Goal: Information Seeking & Learning: Learn about a topic

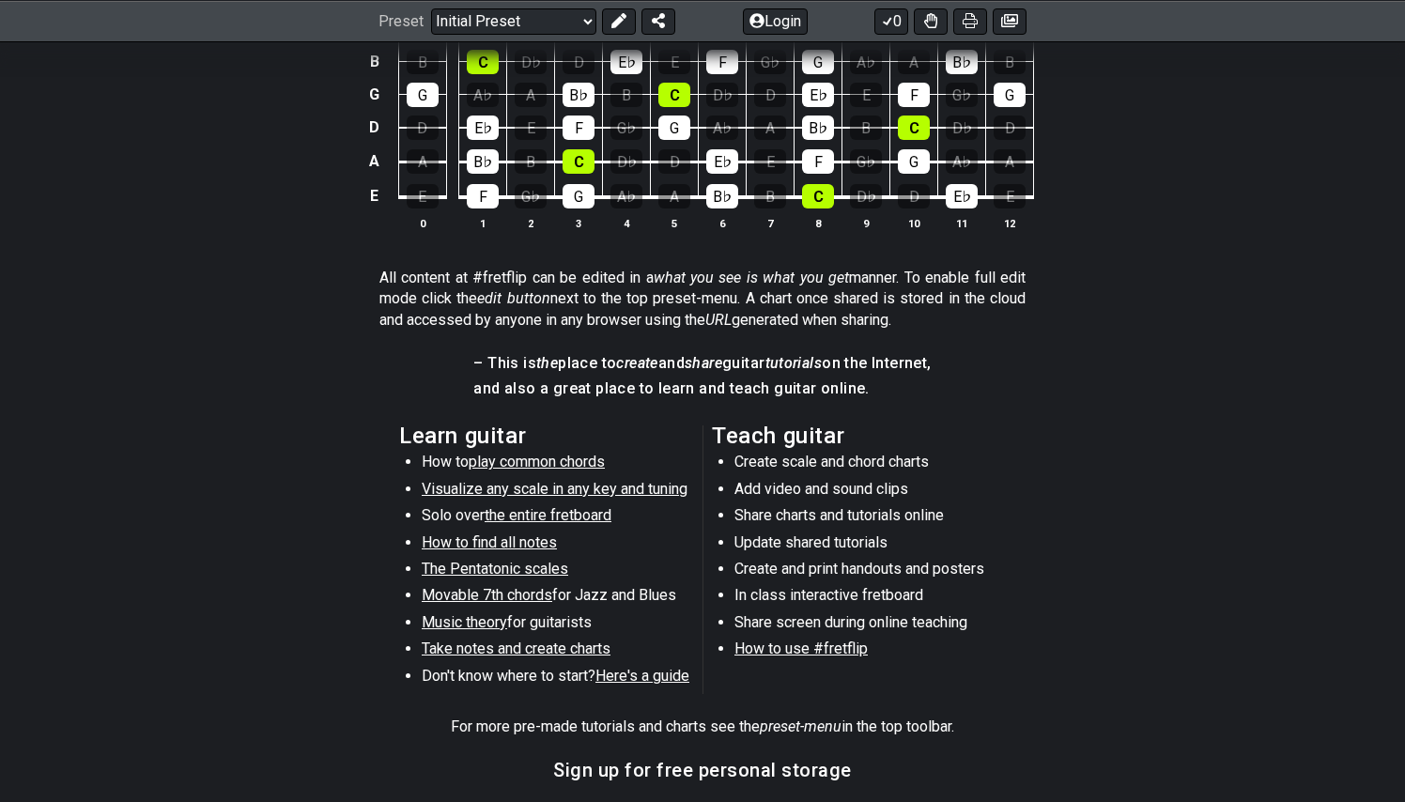
scroll to position [686, 0]
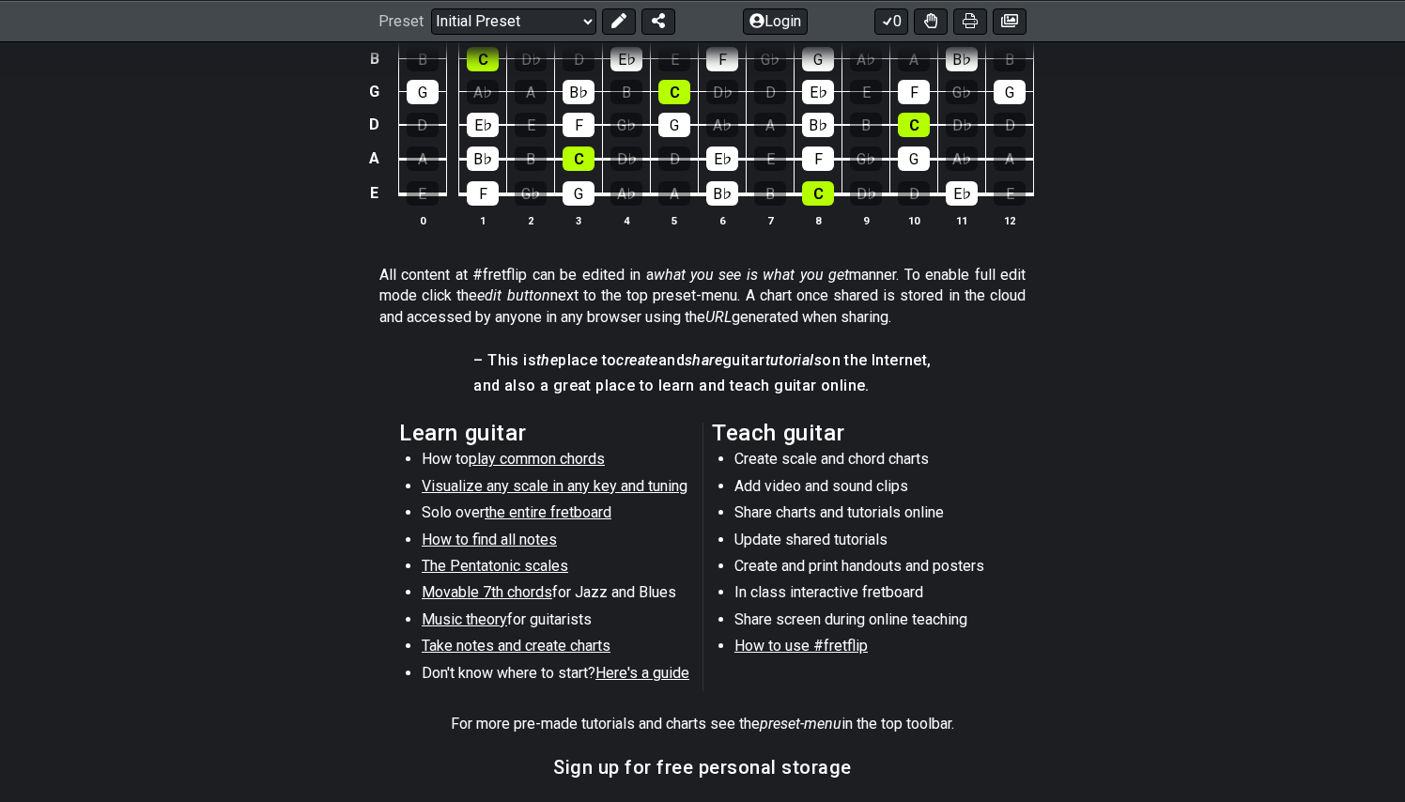
click at [531, 457] on span "play common chords" at bounding box center [537, 459] width 136 height 18
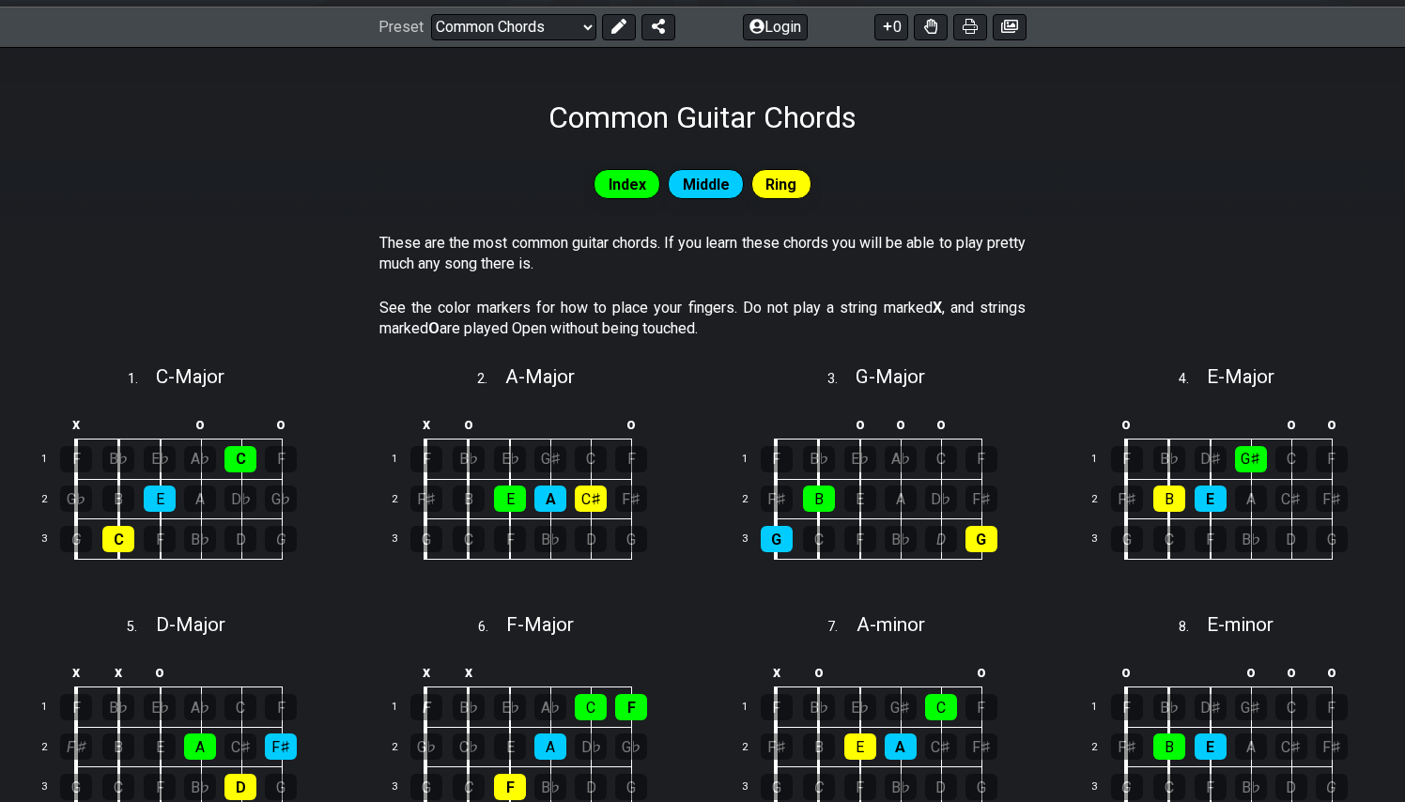
scroll to position [258, 0]
select select "/power-chords"
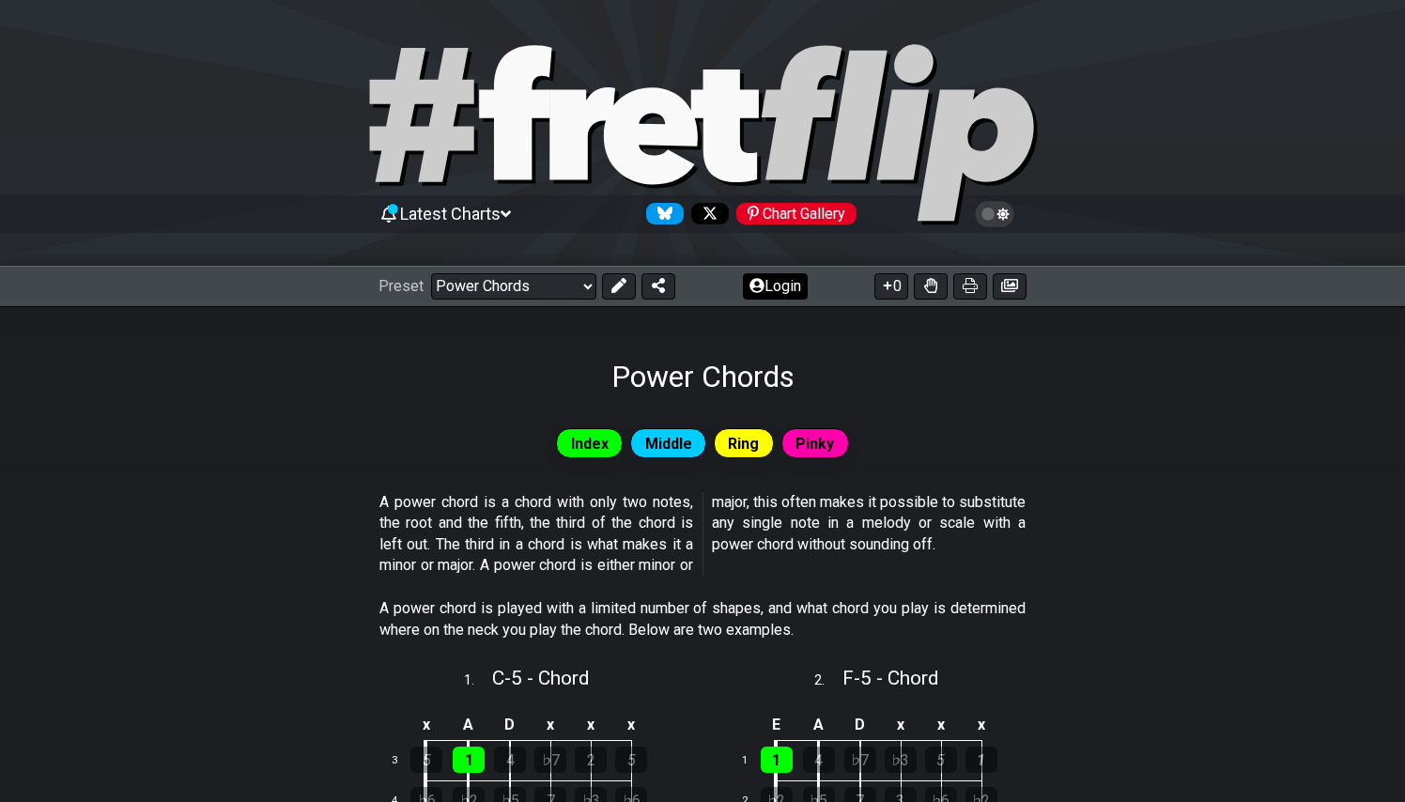
click at [769, 290] on button "Login" at bounding box center [775, 286] width 65 height 26
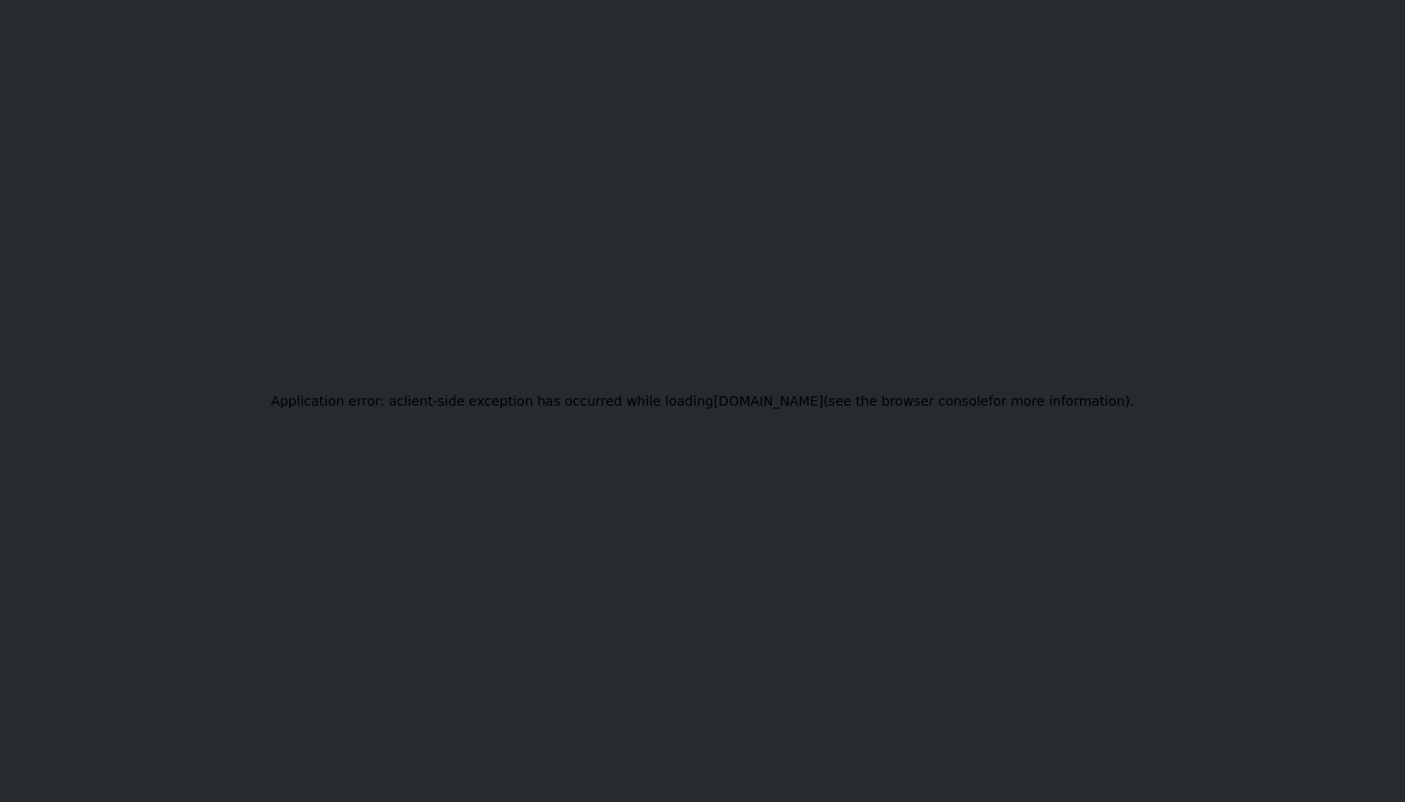
click at [713, 628] on div "Application error: a client -side exception has occurred while loading [DOMAIN_…" at bounding box center [702, 401] width 1405 height 802
click at [891, 214] on div "Application error: a client -side exception has occurred while loading fretflip…" at bounding box center [702, 401] width 1405 height 802
click at [1021, 224] on div "Application error: a client -side exception has occurred while loading fretflip…" at bounding box center [702, 401] width 1405 height 802
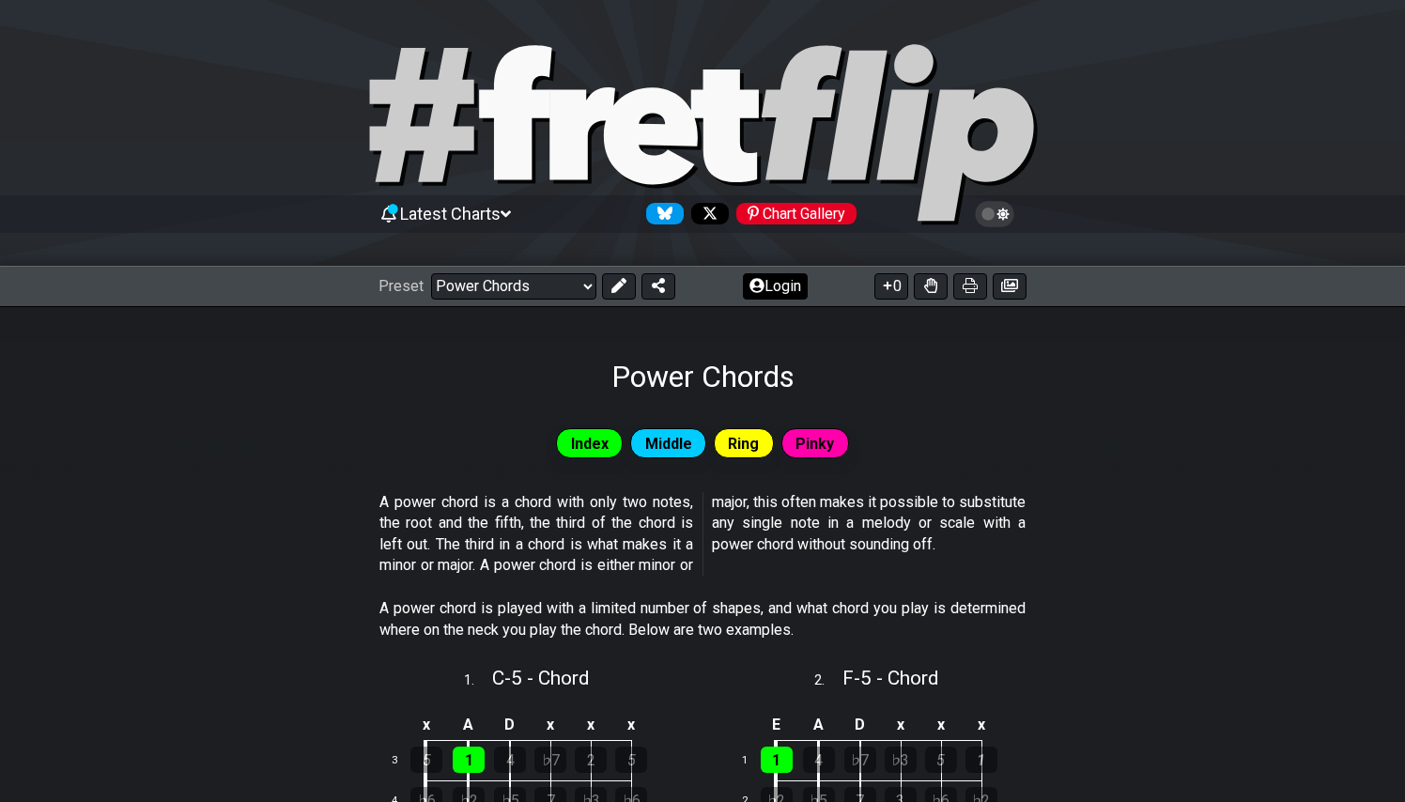
click at [780, 282] on button "Login" at bounding box center [775, 286] width 65 height 26
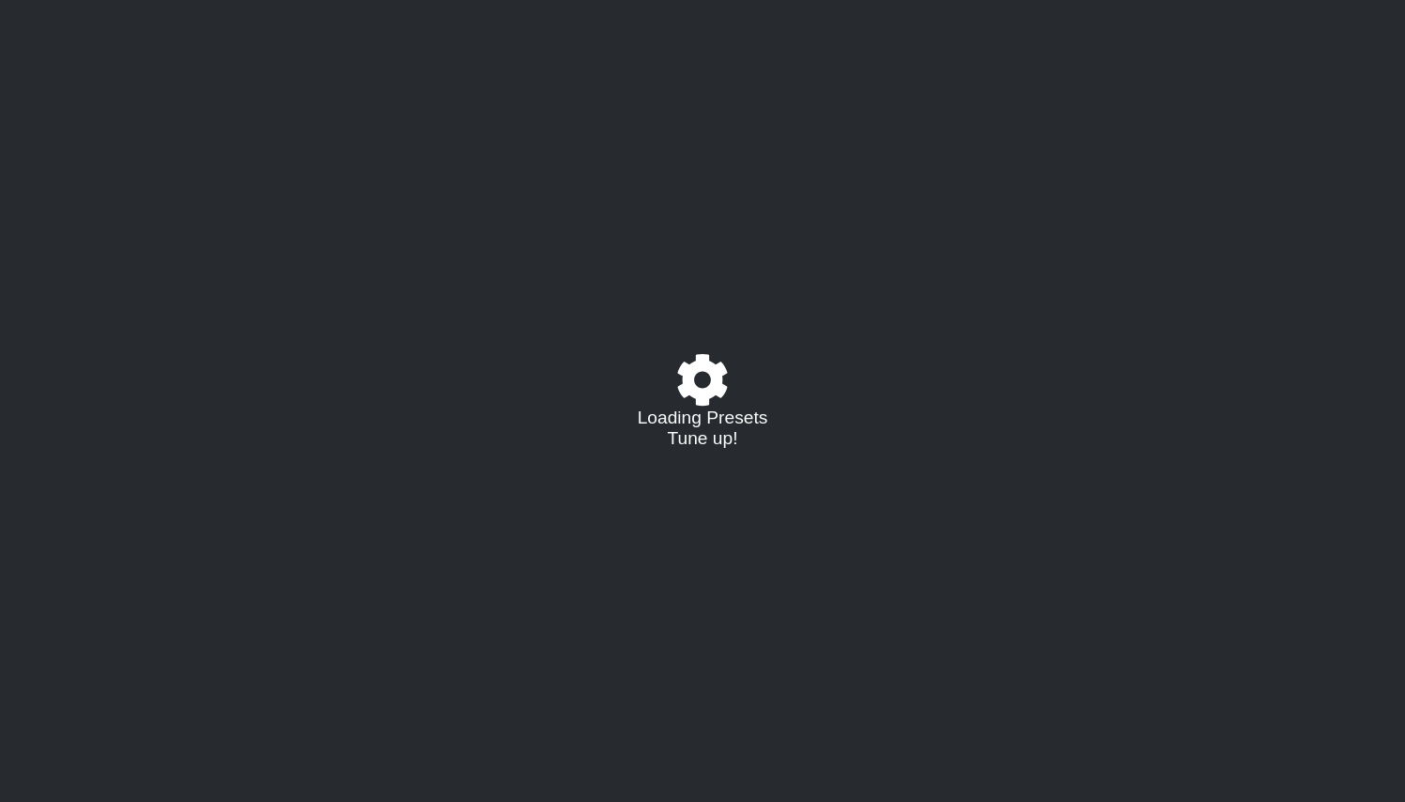
select select "/power-chords"
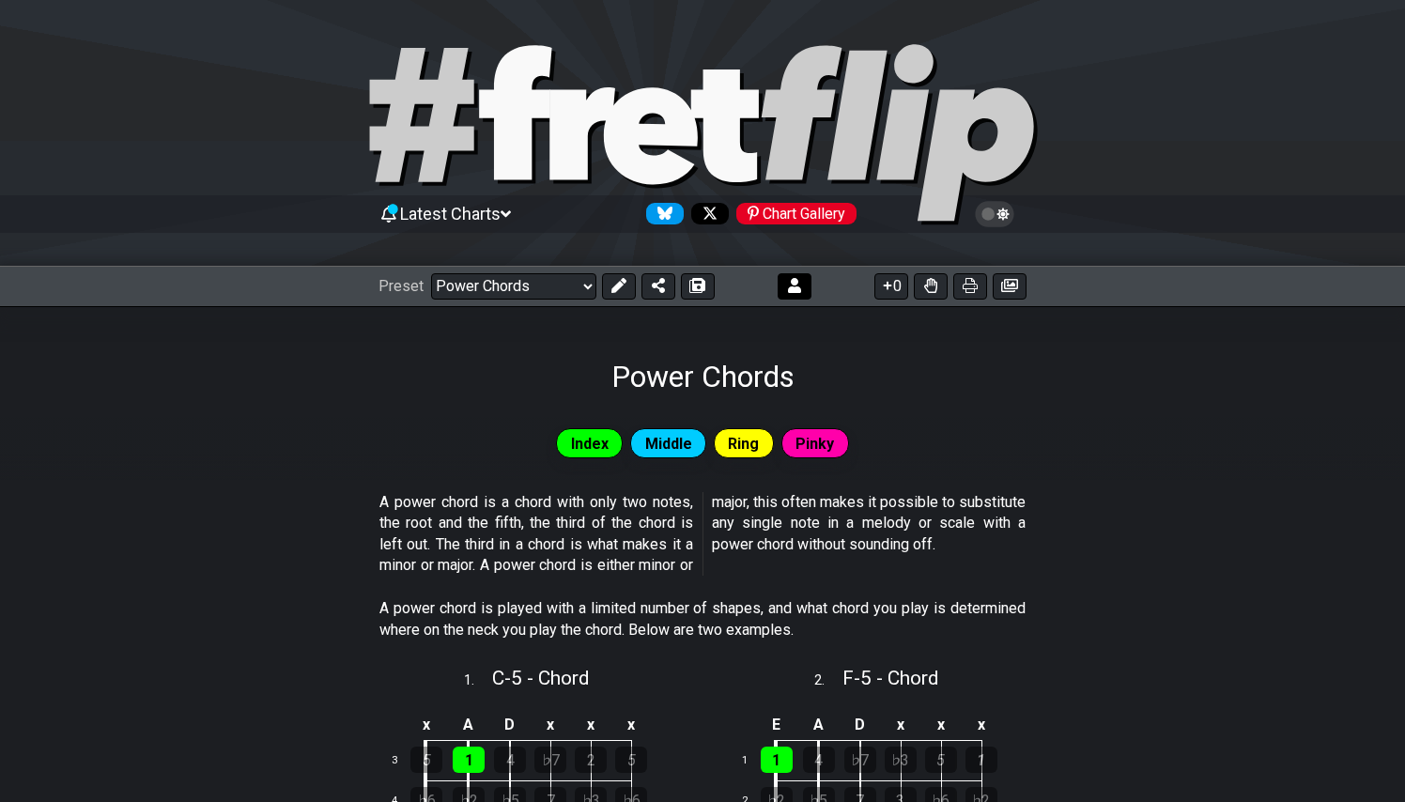
click at [788, 297] on button at bounding box center [795, 286] width 34 height 26
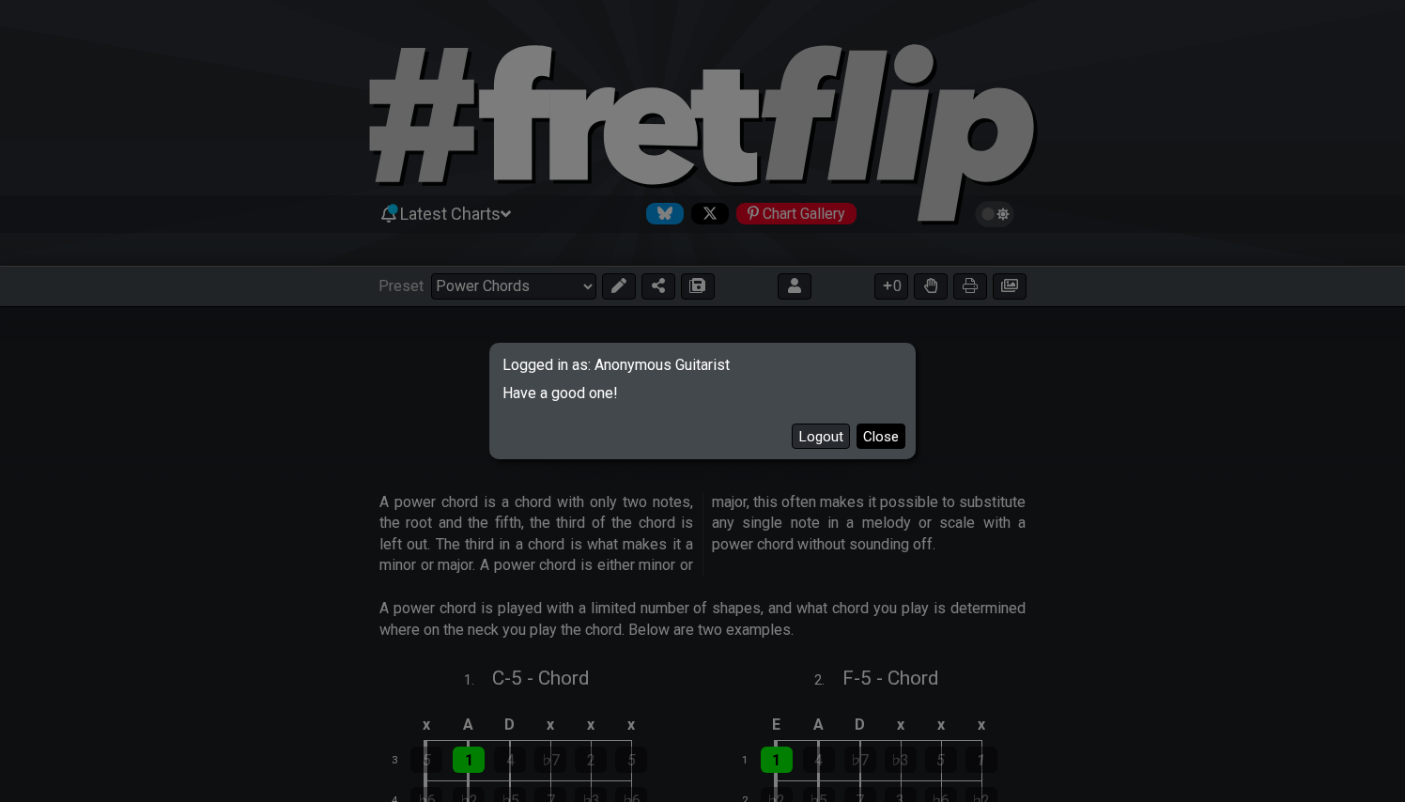
click at [894, 440] on button "Close" at bounding box center [881, 436] width 49 height 25
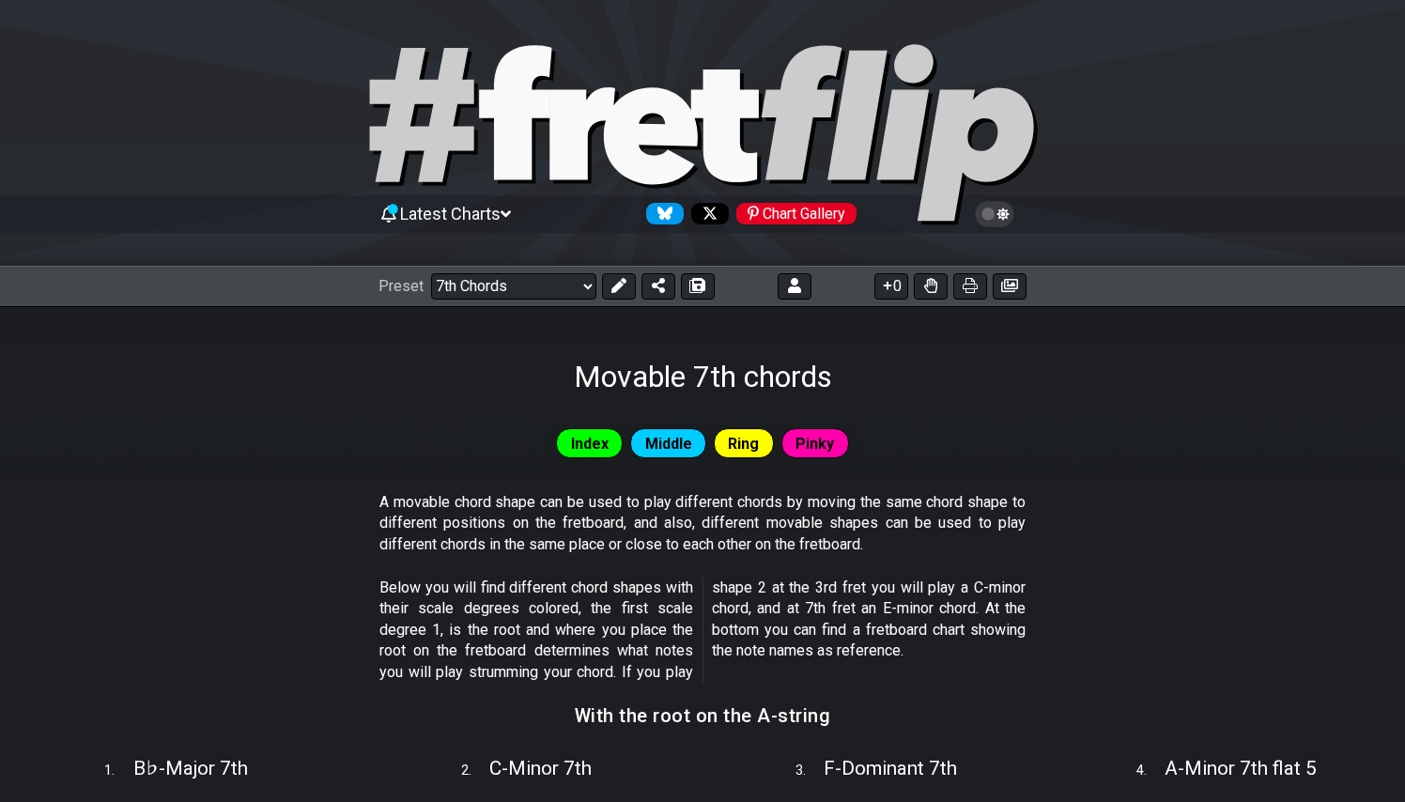
click at [601, 450] on span "Index" at bounding box center [590, 443] width 38 height 27
select select "/major-triad-arpeggios"
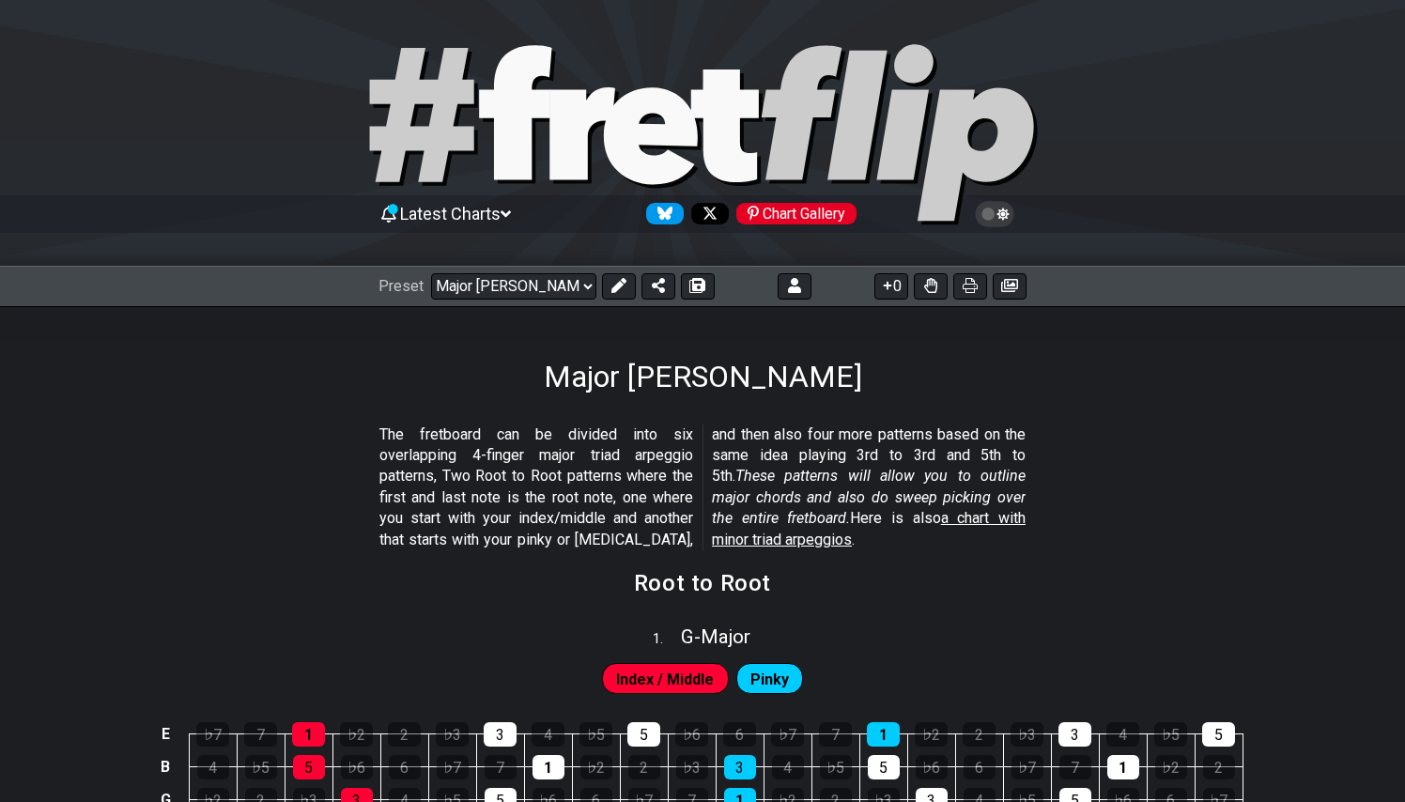
click at [273, 433] on section "The fretboard can be divided into six overlapping 4-finger major triad arpeggio…" at bounding box center [702, 491] width 1405 height 148
